Goal: Information Seeking & Learning: Learn about a topic

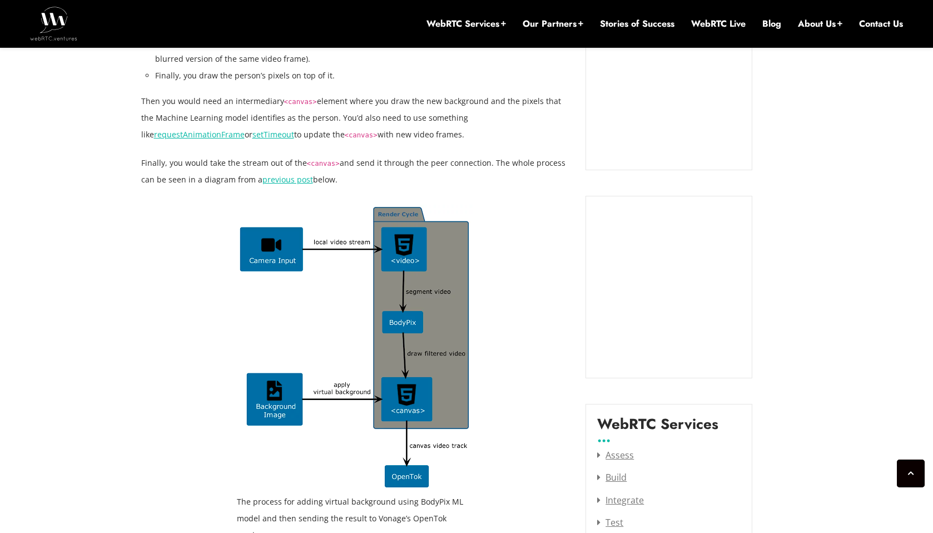
scroll to position [1074, 0]
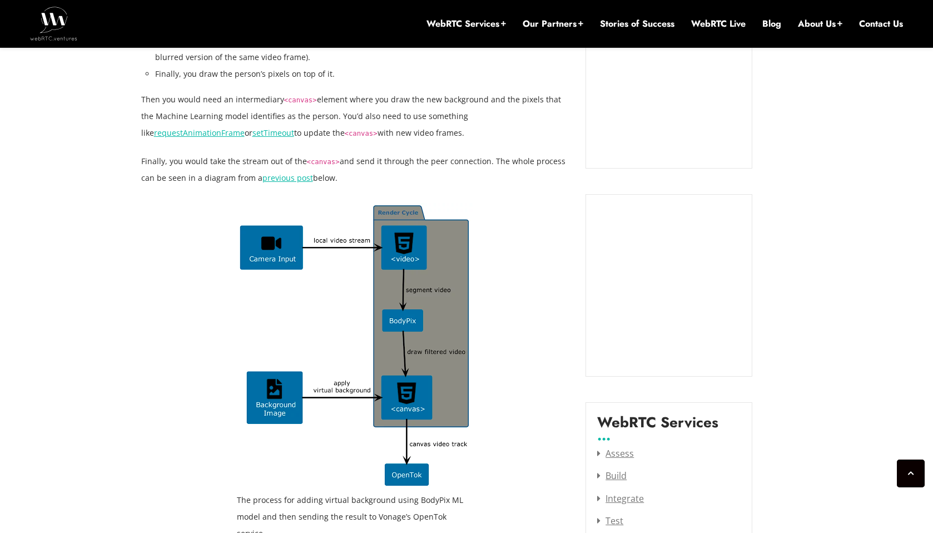
click at [283, 172] on link "previous post" at bounding box center [287, 177] width 51 height 11
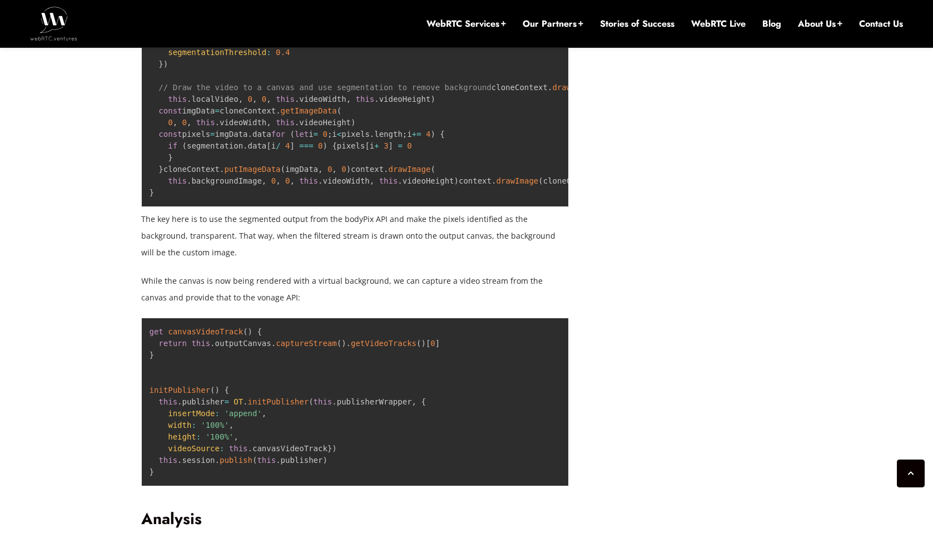
scroll to position [1792, 0]
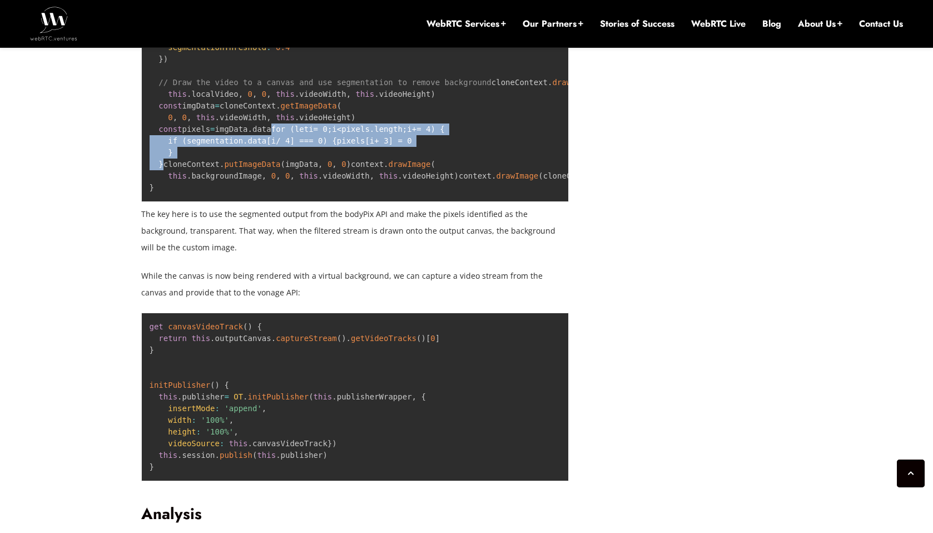
drag, startPoint x: 160, startPoint y: 135, endPoint x: 177, endPoint y: 182, distance: 49.8
copy code "for ( let i = 0 ; i < pixels . length ; i += 4 ) { if ( segmentation . data [ i…"
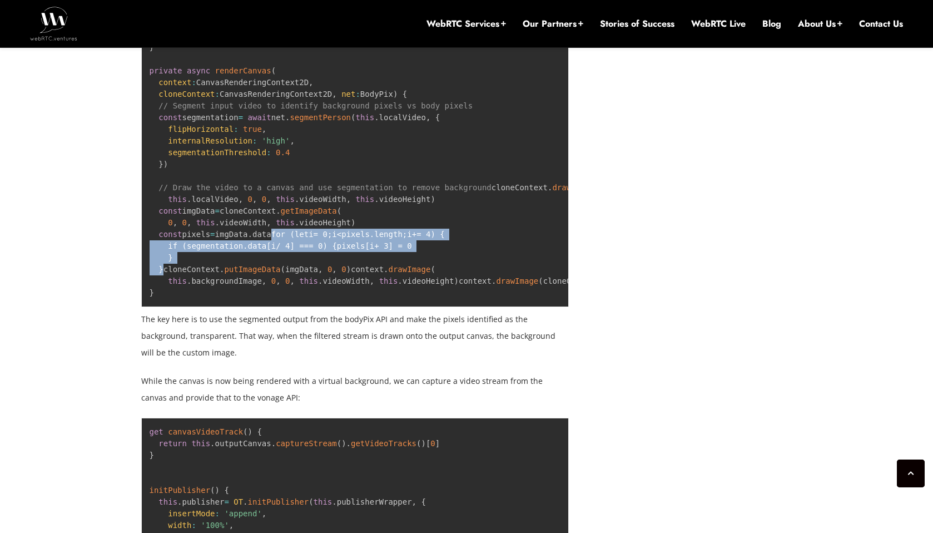
scroll to position [1734, 0]
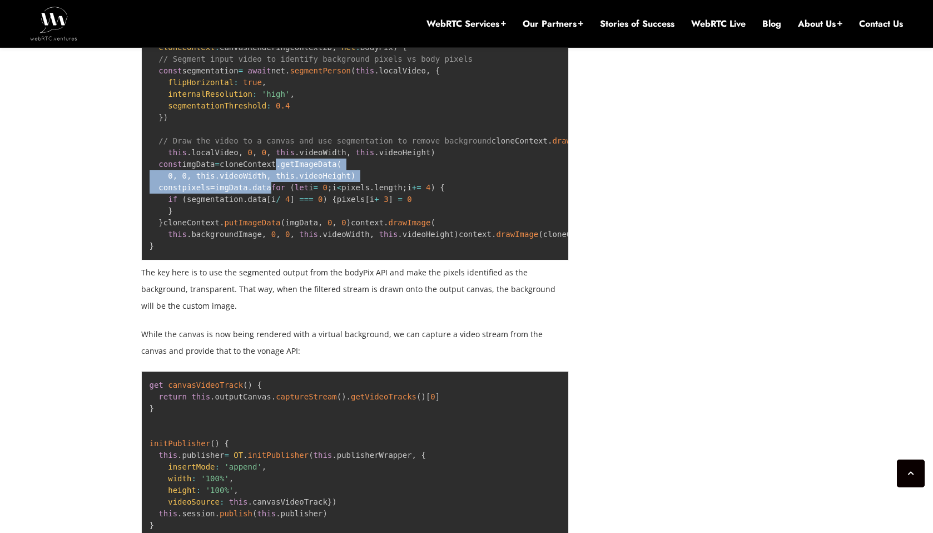
drag, startPoint x: 289, startPoint y: 160, endPoint x: 290, endPoint y: 180, distance: 20.0
click at [290, 180] on pre "private async startCanvasRendering ( ) { const canvasContext = this . outputCan…" at bounding box center [355, 18] width 428 height 484
copy code ". getImageData ( 0 , 0 , this . videoWidth , this . videoHeight ) const pixels …"
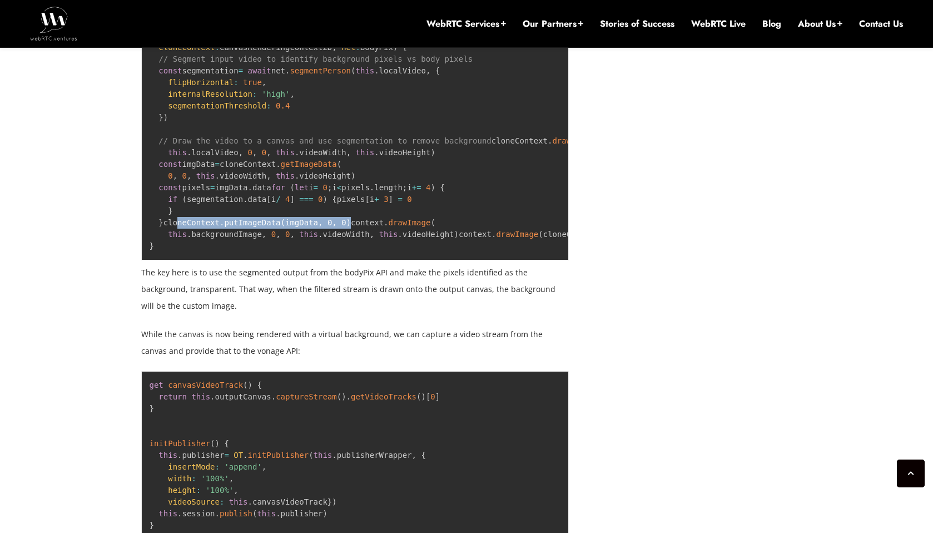
copy code "cloneContext . putImageData ( imgData , 0 , 0 )"
drag, startPoint x: 158, startPoint y: 252, endPoint x: 383, endPoint y: 249, distance: 224.6
click at [383, 249] on pre "private async startCanvasRendering ( ) { const canvasContext = this . outputCan…" at bounding box center [355, 18] width 428 height 484
